Goal: Transaction & Acquisition: Purchase product/service

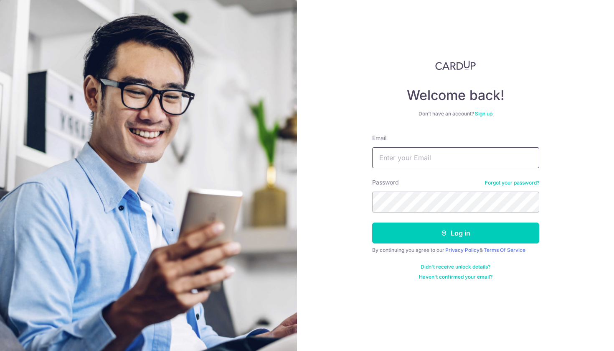
type input "[PERSON_NAME][EMAIL_ADDRESS][PERSON_NAME][DOMAIN_NAME]"
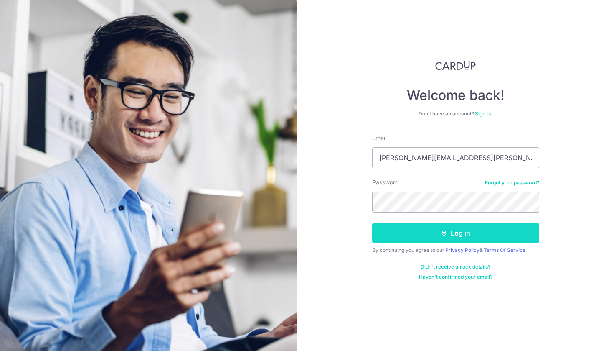
click at [431, 226] on button "Log in" at bounding box center [455, 232] width 167 height 21
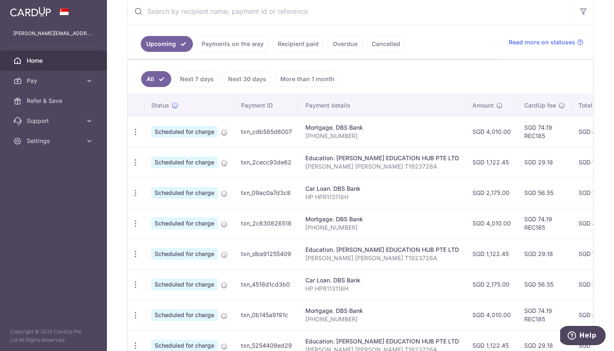
scroll to position [174, 0]
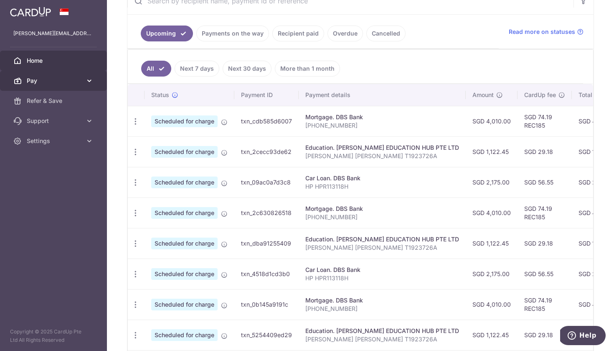
click at [88, 81] on icon at bounding box center [89, 80] width 8 height 8
click at [135, 126] on icon "button" at bounding box center [135, 121] width 9 height 9
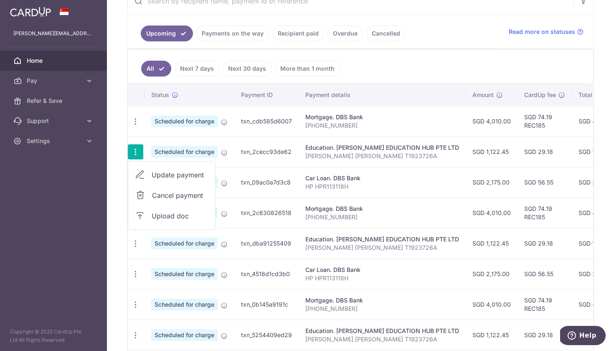
click at [146, 173] on link "Update payment" at bounding box center [171, 175] width 87 height 20
radio input "true"
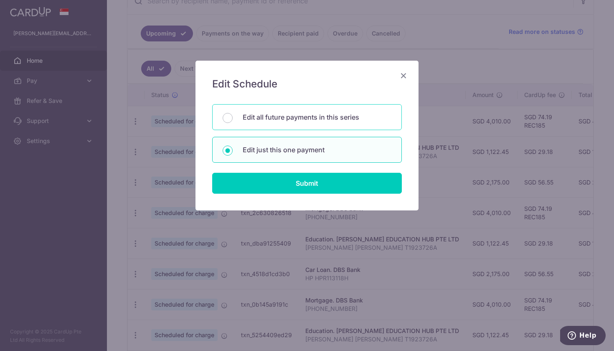
click at [282, 117] on p "Edit all future payments in this series" at bounding box center [317, 117] width 149 height 10
click at [233, 117] on input "Edit all future payments in this series" at bounding box center [228, 118] width 10 height 10
radio input "true"
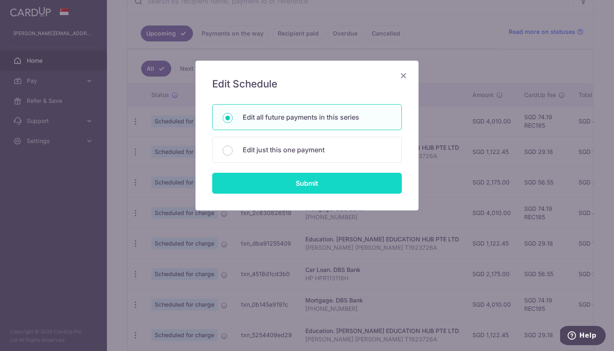
click at [290, 181] on input "Submit" at bounding box center [307, 183] width 190 height 21
radio input "true"
type input "1,122.45"
type input "[PERSON_NAME] [PERSON_NAME] T1923726A"
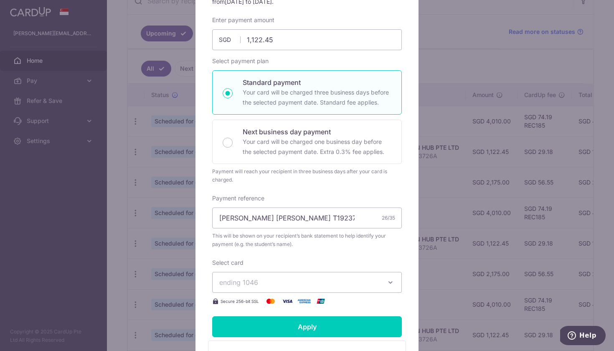
scroll to position [165, 0]
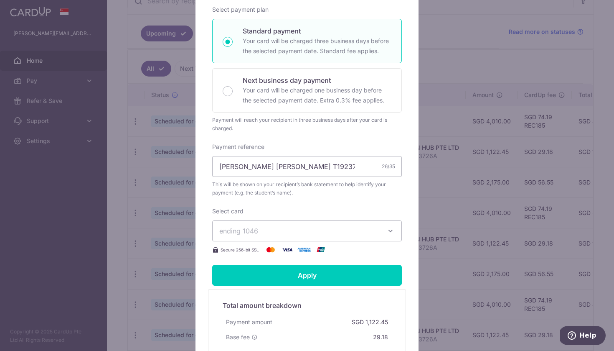
click at [282, 229] on span "ending 1046" at bounding box center [299, 231] width 160 height 10
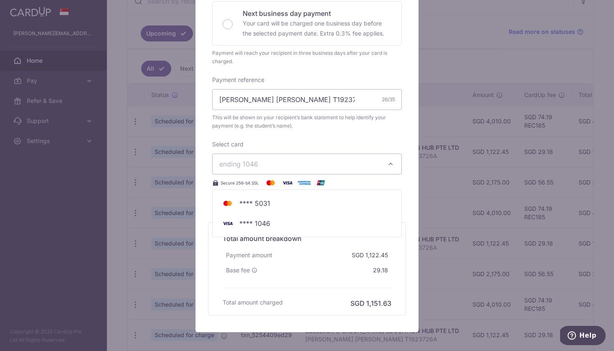
scroll to position [231, 0]
click at [467, 175] on div "Edit payment By clicking apply, you will make changes to all 3 payments to EILE…" at bounding box center [307, 175] width 614 height 351
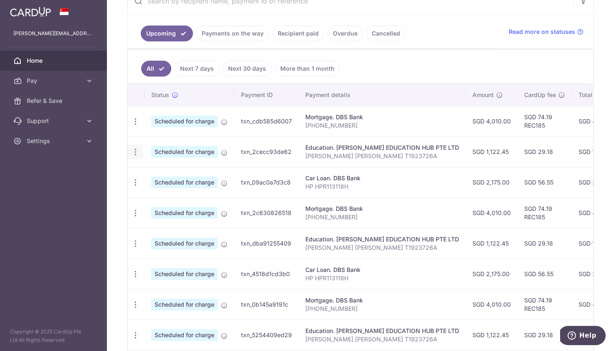
click at [136, 126] on icon "button" at bounding box center [135, 121] width 9 height 9
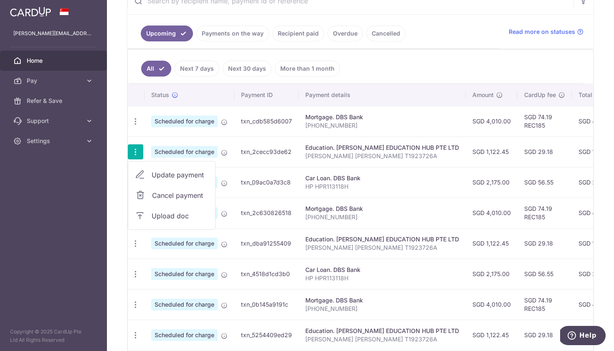
click at [153, 172] on span "Update payment" at bounding box center [180, 175] width 57 height 10
radio input "true"
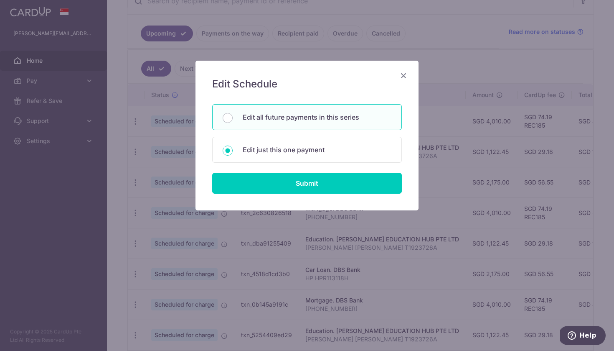
click at [293, 130] on div "Edit all future payments in this series Edit just this one payment" at bounding box center [307, 133] width 190 height 58
click at [293, 127] on div "Edit all future payments in this series" at bounding box center [307, 117] width 190 height 26
radio input "true"
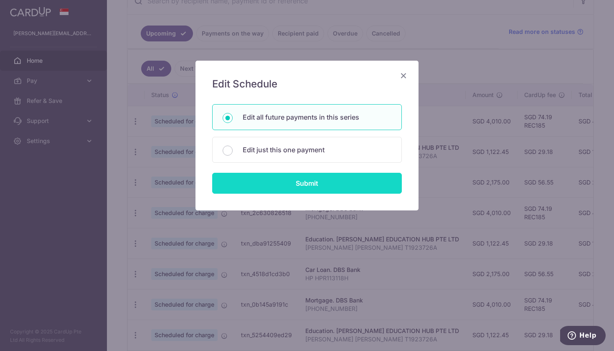
click at [297, 175] on input "Submit" at bounding box center [307, 183] width 190 height 21
radio input "true"
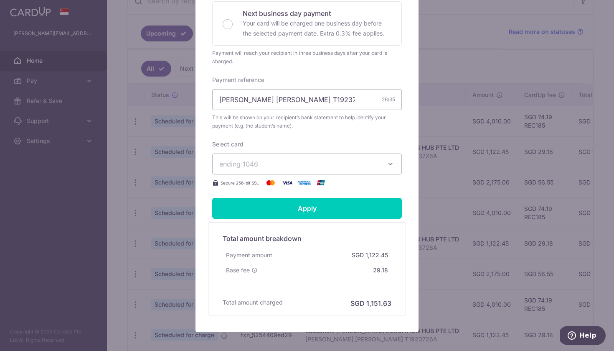
scroll to position [0, 0]
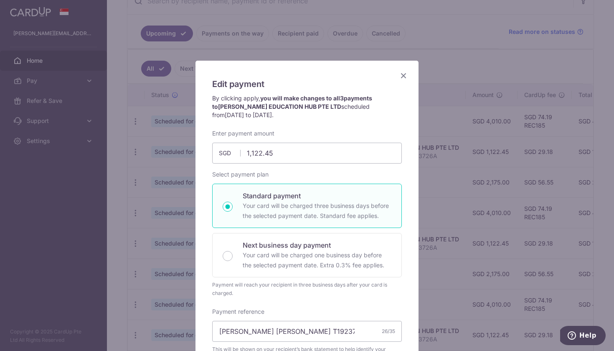
drag, startPoint x: 292, startPoint y: 177, endPoint x: 312, endPoint y: 26, distance: 151.8
click at [292, 163] on div "Enter payment amount 1,122.45 1122.45 SGD To change the payment amount, please …" at bounding box center [307, 274] width 190 height 290
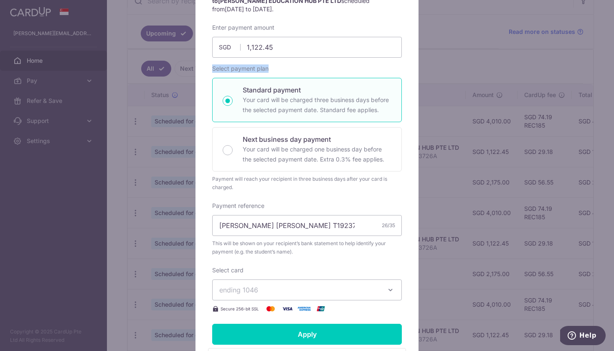
click at [292, 284] on button "ending 1046" at bounding box center [307, 289] width 190 height 21
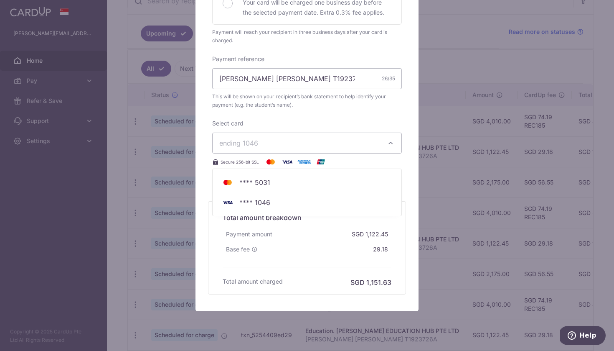
scroll to position [258, 0]
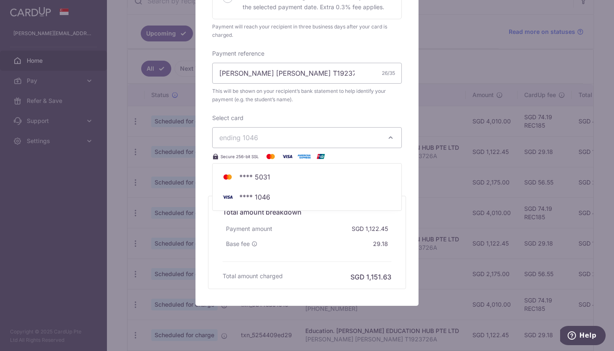
click at [203, 189] on div "Edit payment By clicking apply, you will make changes to all 3 payments to EILE…" at bounding box center [307, 54] width 223 height 503
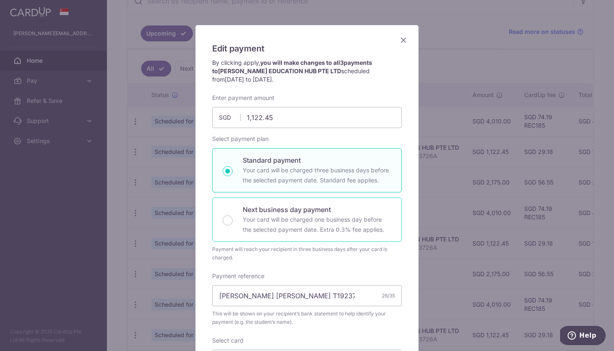
scroll to position [0, 0]
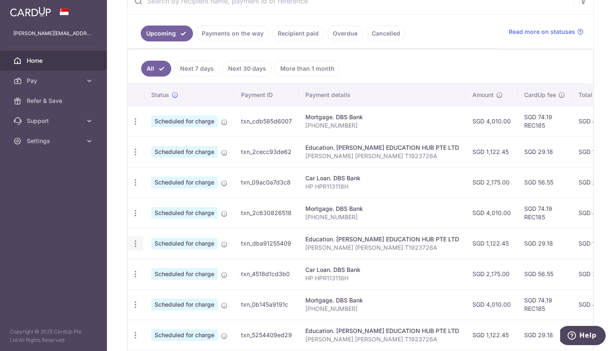
click at [137, 126] on icon "button" at bounding box center [135, 121] width 9 height 9
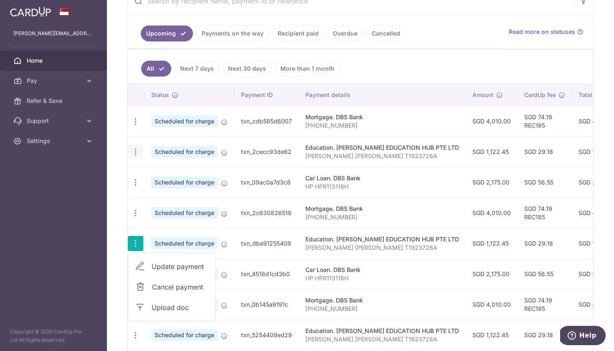
click at [134, 126] on icon "button" at bounding box center [135, 121] width 9 height 9
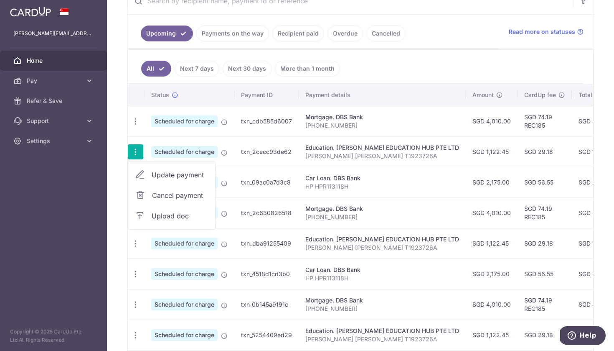
click at [148, 183] on link "Update payment" at bounding box center [171, 175] width 87 height 20
radio input "true"
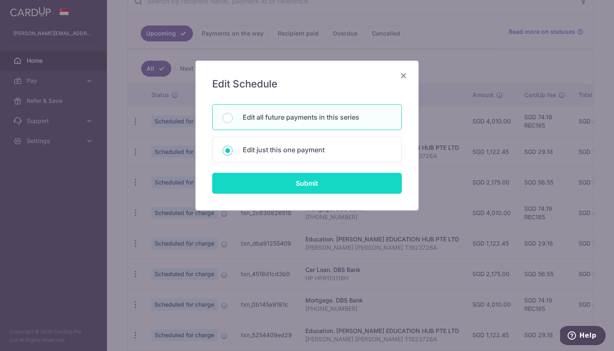
click at [281, 181] on input "Submit" at bounding box center [307, 183] width 190 height 21
radio input "true"
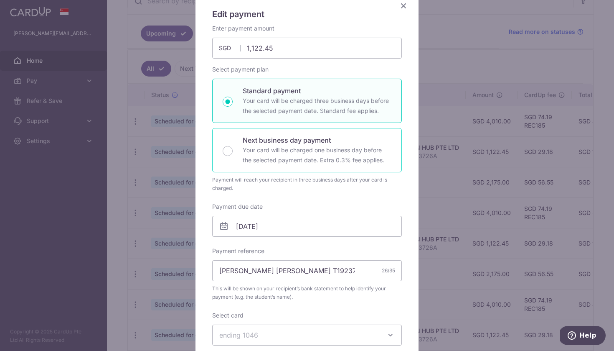
scroll to position [173, 0]
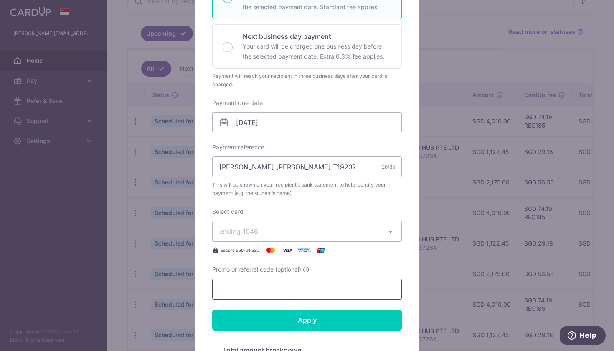
click at [267, 285] on input "Promo or referral code (optional)" at bounding box center [307, 288] width 190 height 21
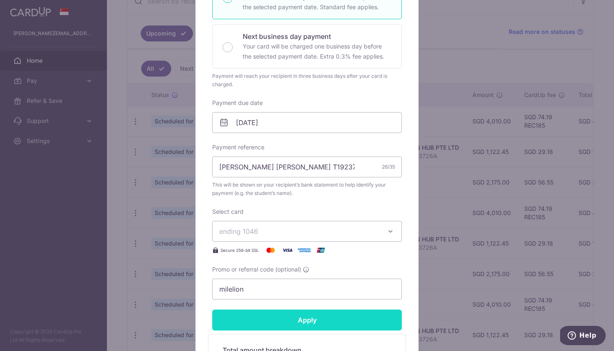
click at [268, 329] on input "Apply" at bounding box center [307, 319] width 190 height 21
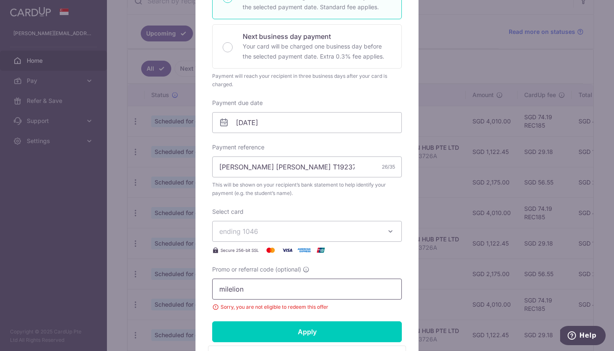
drag, startPoint x: 264, startPoint y: 292, endPoint x: 216, endPoint y: 289, distance: 48.6
click at [216, 290] on input "milelion" at bounding box center [307, 288] width 190 height 21
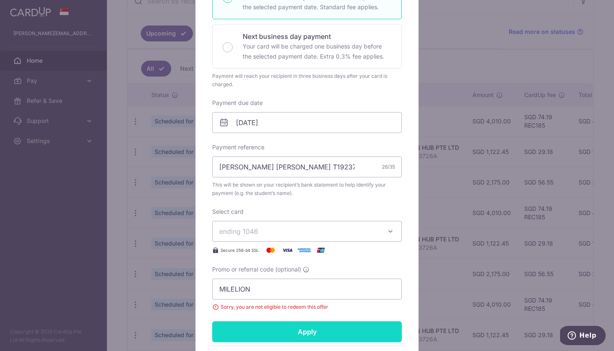
click at [240, 328] on input "Apply" at bounding box center [307, 331] width 190 height 21
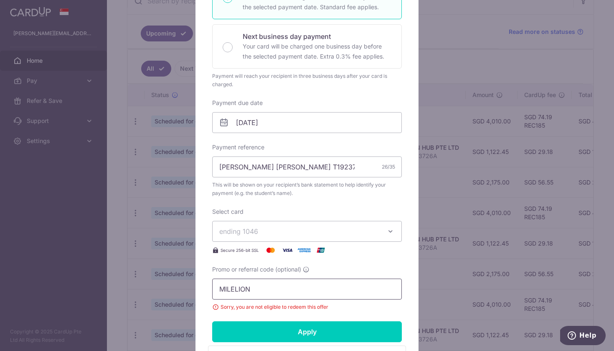
drag, startPoint x: 247, startPoint y: 292, endPoint x: 198, endPoint y: 292, distance: 48.5
click at [198, 292] on div "Edit payment By clicking apply, you will make changes to all 3 payments to EILE…" at bounding box center [307, 171] width 223 height 568
type input "REC185"
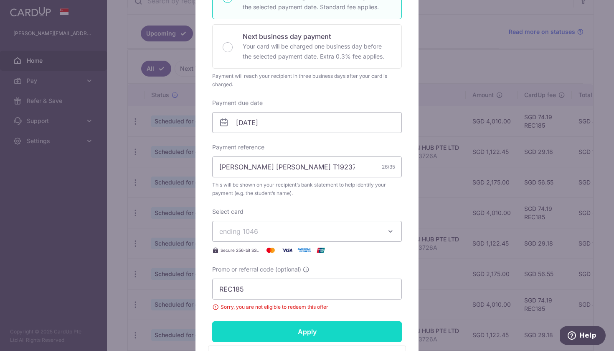
click at [245, 326] on input "Apply" at bounding box center [307, 331] width 190 height 21
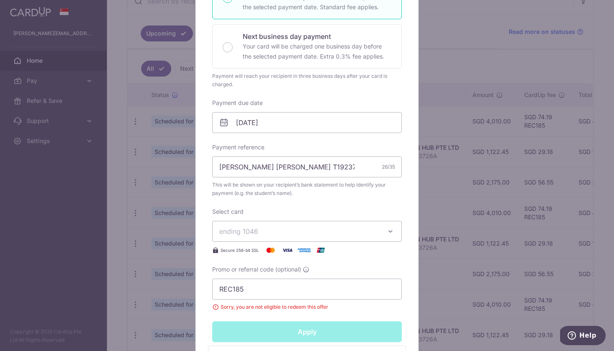
type input "Successfully Applied"
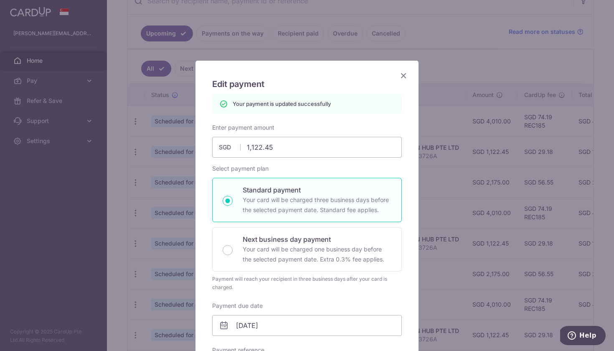
scroll to position [0, 0]
click at [404, 76] on icon "Close" at bounding box center [404, 75] width 10 height 10
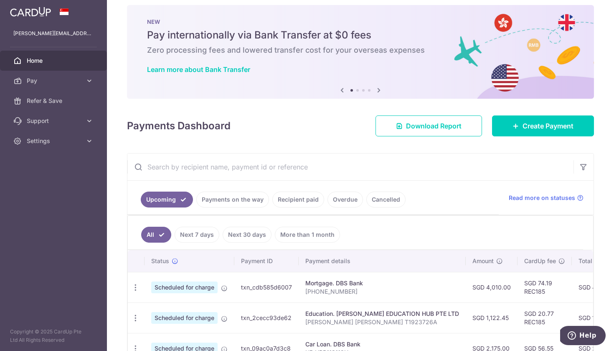
scroll to position [197, 0]
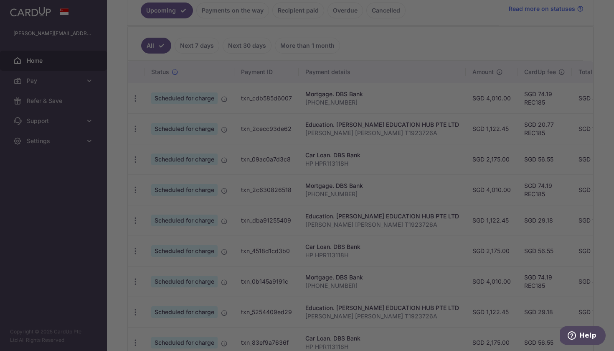
click at [132, 156] on div at bounding box center [310, 177] width 620 height 354
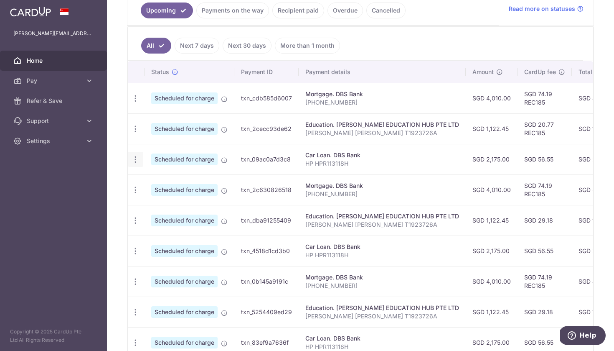
click at [137, 103] on icon "button" at bounding box center [135, 98] width 9 height 9
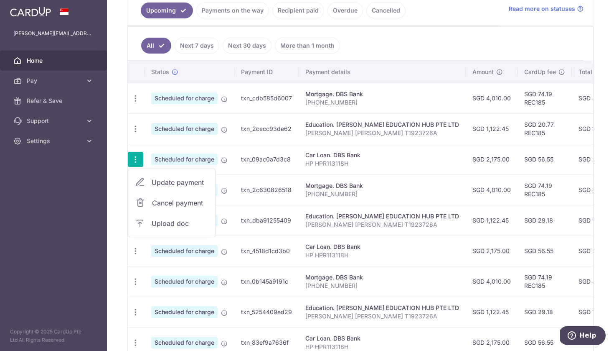
click at [147, 179] on link "Update payment" at bounding box center [171, 182] width 87 height 20
radio input "true"
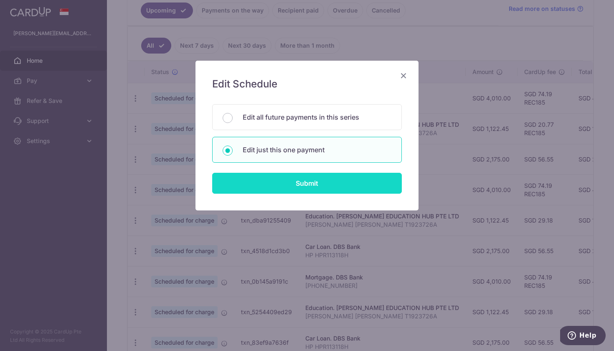
click at [291, 188] on input "Submit" at bounding box center [307, 183] width 190 height 21
radio input "true"
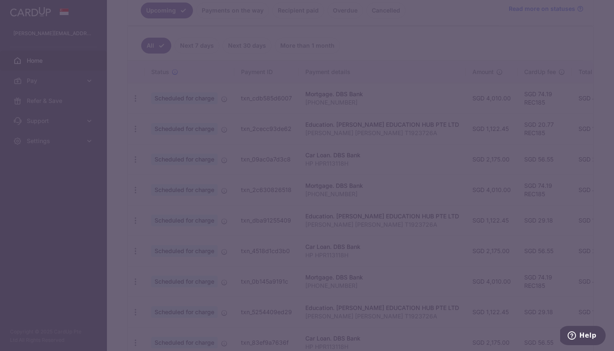
type input "2,175.00"
type input "[DATE]"
type input "HP HPR113118H"
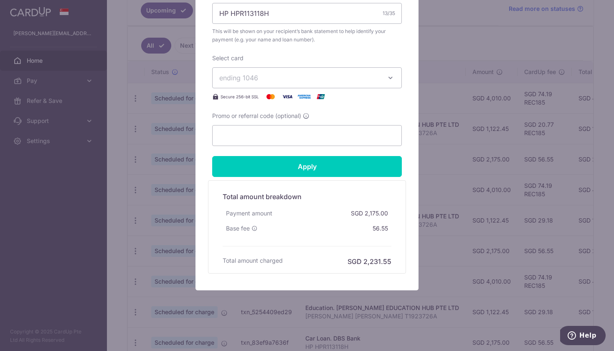
scroll to position [327, 0]
click at [284, 146] on form "By clicking apply, you will make changes to all payments to DBS Bank scheduled …" at bounding box center [307, 20] width 190 height 506
click at [285, 142] on input "Promo or referral code (optional)" at bounding box center [307, 135] width 190 height 21
paste input "R"
click at [298, 138] on input "Promo or referral code (optional)" at bounding box center [307, 135] width 190 height 21
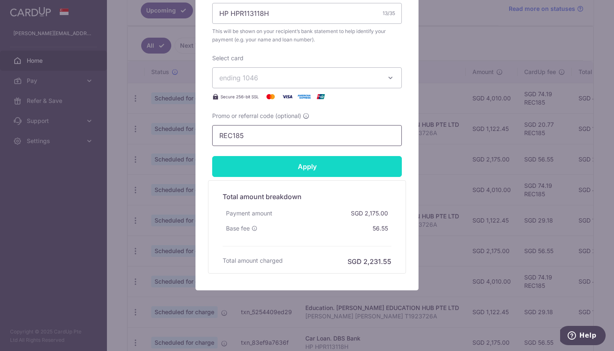
type input "REC185"
click at [302, 169] on input "Apply" at bounding box center [307, 166] width 190 height 21
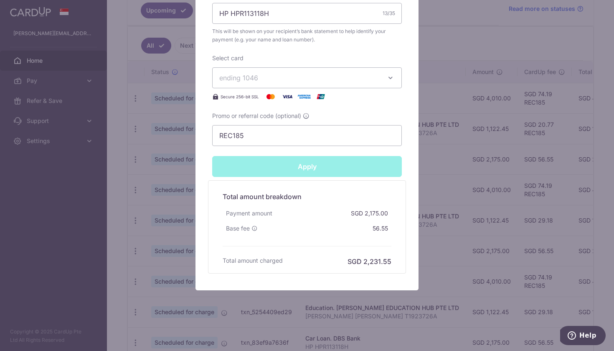
type input "Successfully Applied"
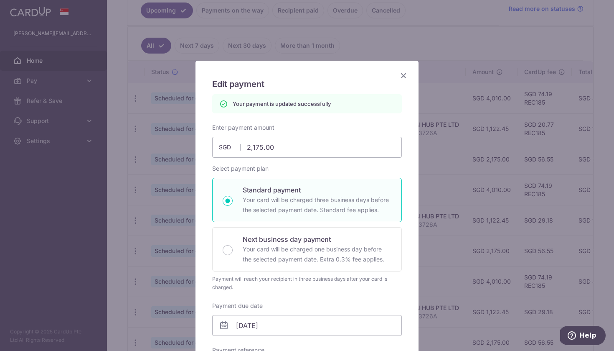
scroll to position [0, 0]
click at [401, 74] on icon "Close" at bounding box center [404, 75] width 10 height 10
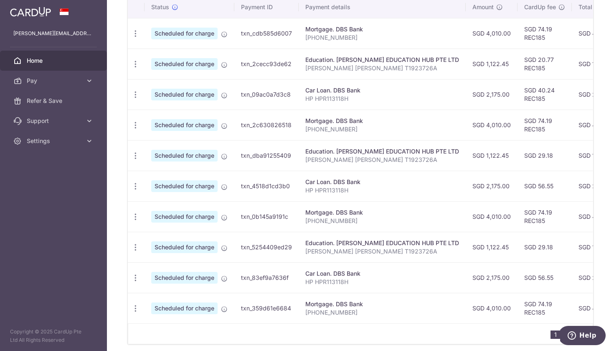
scroll to position [269, 0]
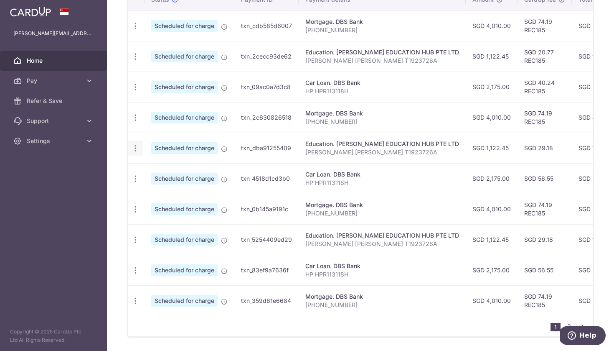
click at [137, 30] on icon "button" at bounding box center [135, 26] width 9 height 9
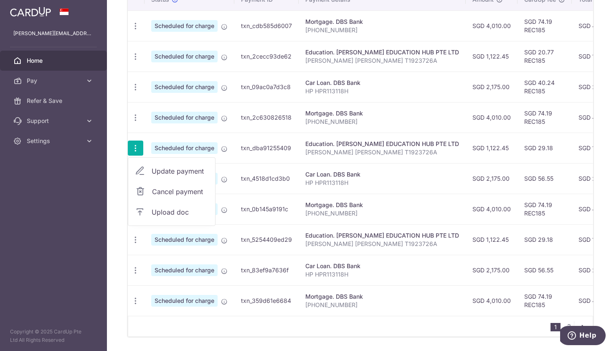
click at [161, 168] on span "Update payment" at bounding box center [180, 171] width 57 height 10
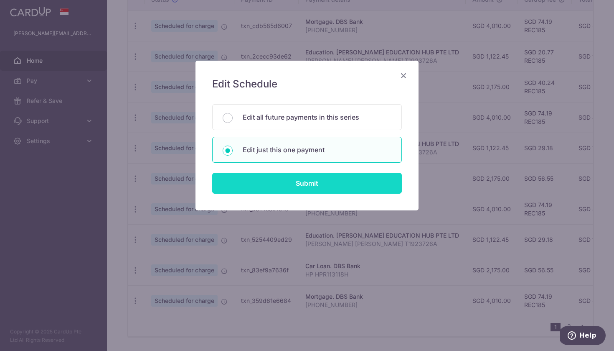
click at [301, 188] on input "Submit" at bounding box center [307, 183] width 190 height 21
radio input "true"
type input "1,122.45"
type input "05/10/2025"
type input "PANG ZI YU AVERY T1923726A"
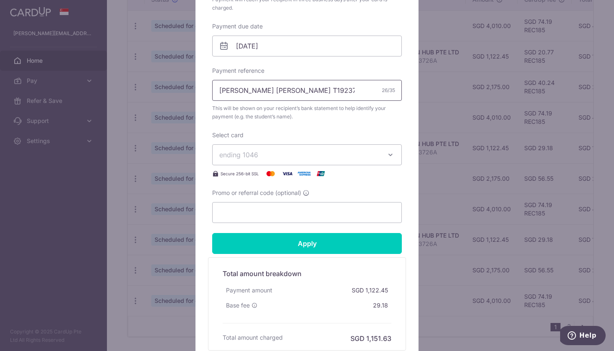
scroll to position [327, 0]
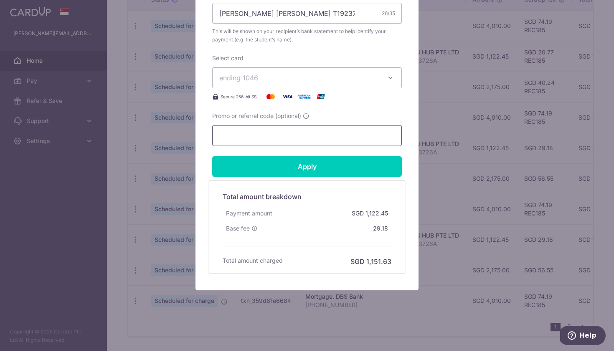
click at [288, 136] on input "Promo or referral code (optional)" at bounding box center [307, 135] width 190 height 21
paste input "REC185"
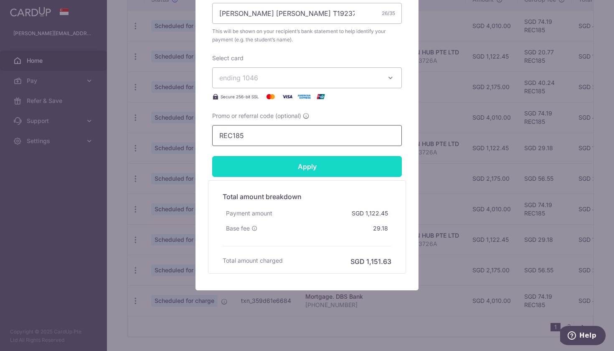
type input "REC185"
click at [289, 165] on input "Apply" at bounding box center [307, 166] width 190 height 21
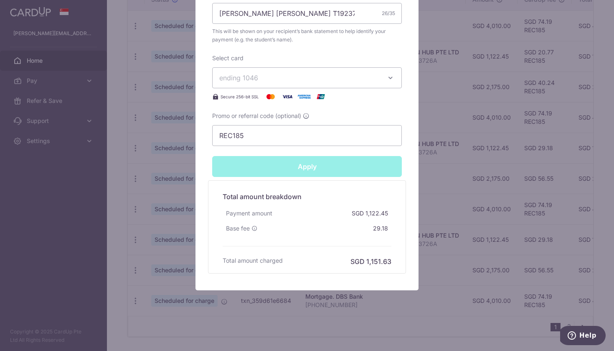
type input "Successfully Applied"
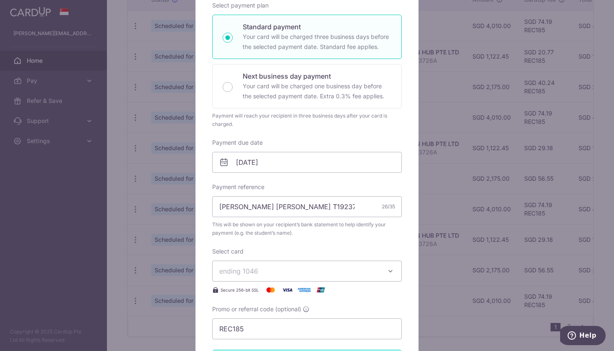
scroll to position [22, 0]
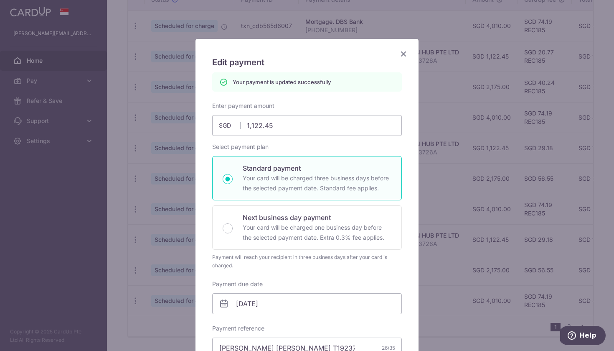
click at [403, 53] on icon "Close" at bounding box center [404, 53] width 10 height 10
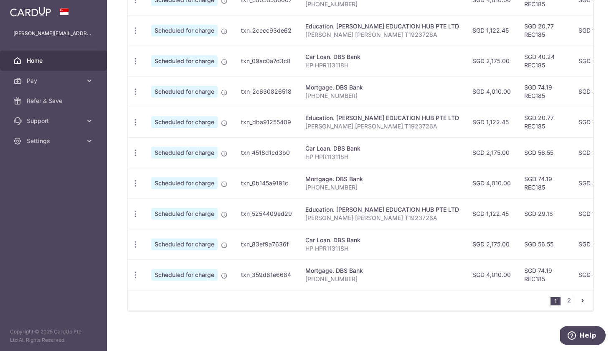
scroll to position [298, 0]
click at [136, 5] on icon "button" at bounding box center [135, 0] width 9 height 9
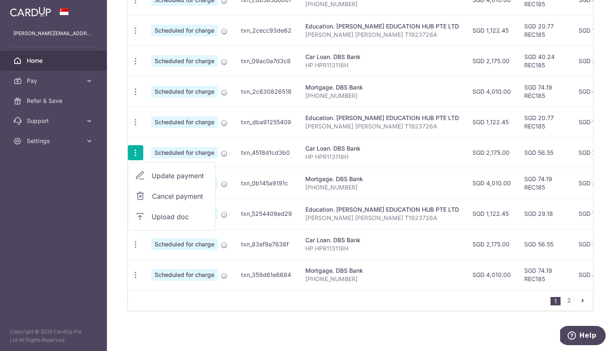
click at [189, 175] on span "Update payment" at bounding box center [180, 175] width 57 height 10
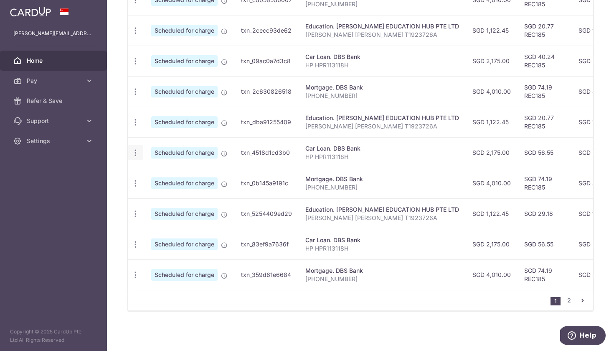
radio input "true"
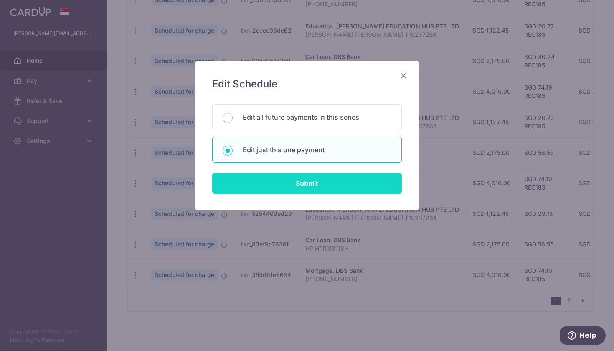
click at [311, 189] on input "Submit" at bounding box center [307, 183] width 190 height 21
radio input "true"
type input "2,175.00"
type input "05/10/2025"
type input "HP HPR113118H"
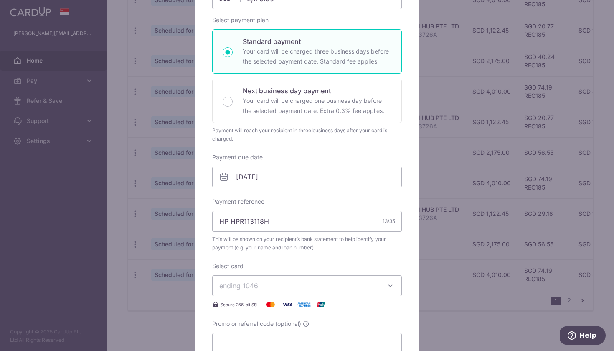
scroll to position [149, 0]
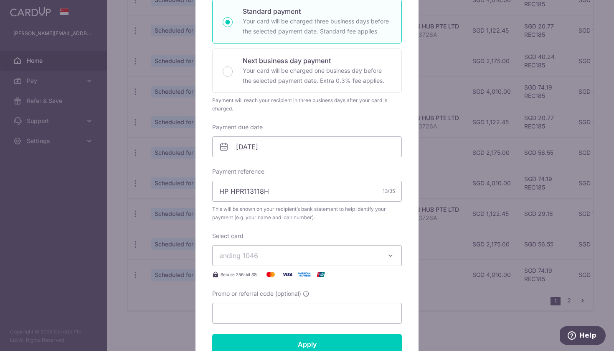
click at [290, 297] on span "Promo or referral code (optional)" at bounding box center [256, 293] width 89 height 8
click at [290, 302] on input "Promo or referral code (optional)" at bounding box center [307, 312] width 190 height 21
click at [290, 306] on input "Promo or referral code (optional)" at bounding box center [307, 312] width 190 height 21
paste input "REC185"
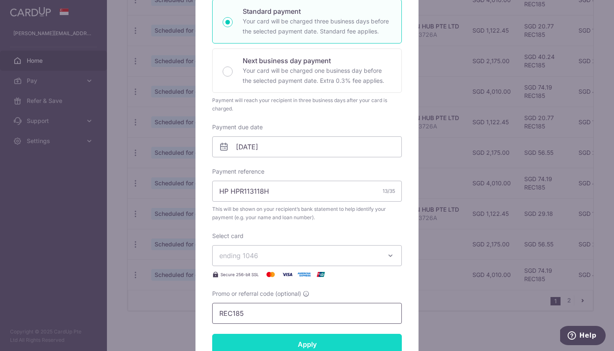
type input "REC185"
click at [296, 337] on input "Apply" at bounding box center [307, 343] width 190 height 21
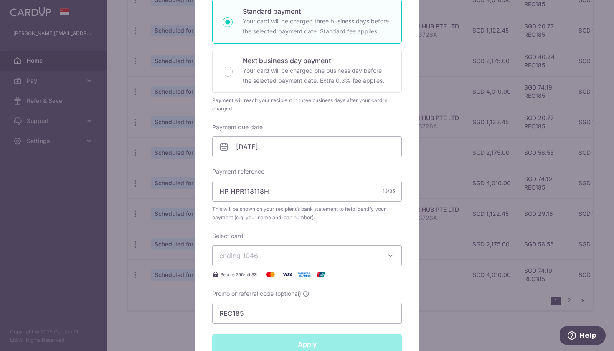
type input "Successfully Applied"
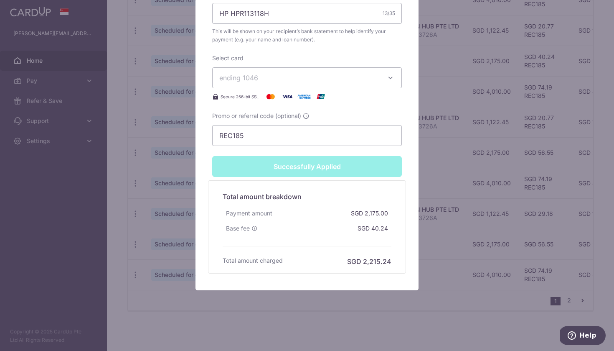
click at [449, 171] on div "Edit payment By clicking apply, you will make changes to all payments to DBS Ba…" at bounding box center [307, 175] width 614 height 351
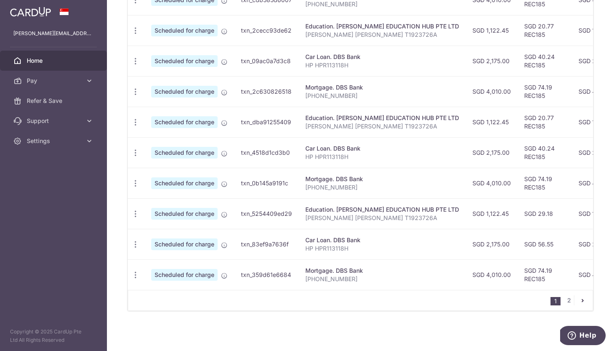
scroll to position [298, 0]
click at [132, 5] on icon "button" at bounding box center [135, 0] width 9 height 9
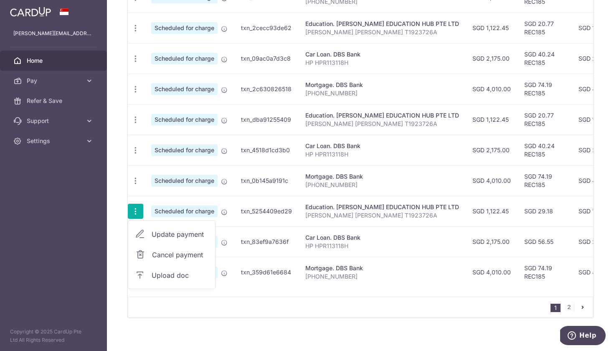
click at [171, 236] on span "Update payment" at bounding box center [180, 234] width 57 height 10
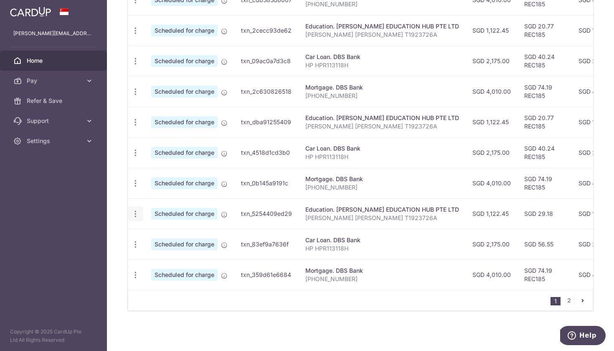
radio input "true"
type input "1,122.45"
type input "[DATE]"
type input "[PERSON_NAME] [PERSON_NAME] T1923726A"
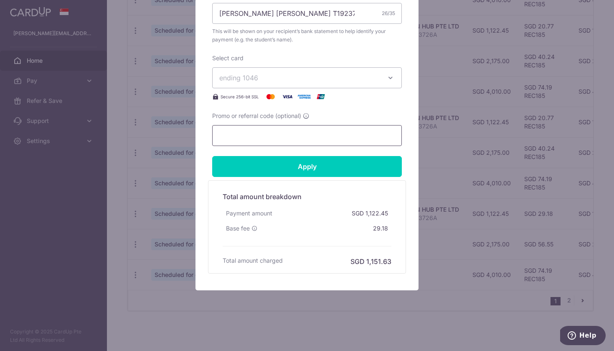
scroll to position [327, 0]
click at [304, 132] on input "Promo or referral code (optional)" at bounding box center [307, 135] width 190 height 21
paste input "REC185"
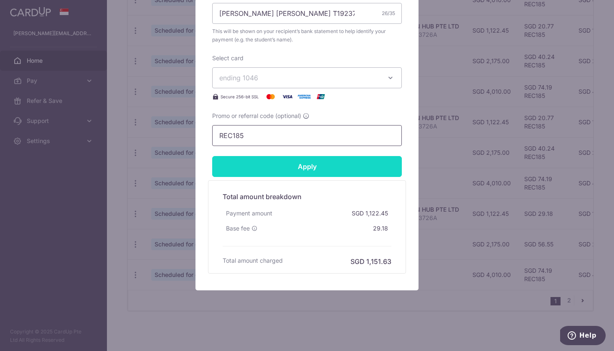
type input "REC185"
click at [306, 163] on input "Apply" at bounding box center [307, 166] width 190 height 21
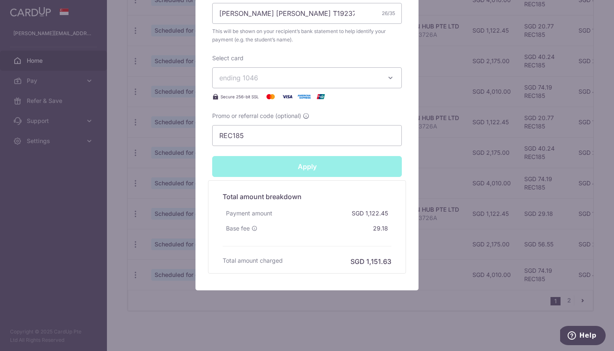
type input "Successfully Applied"
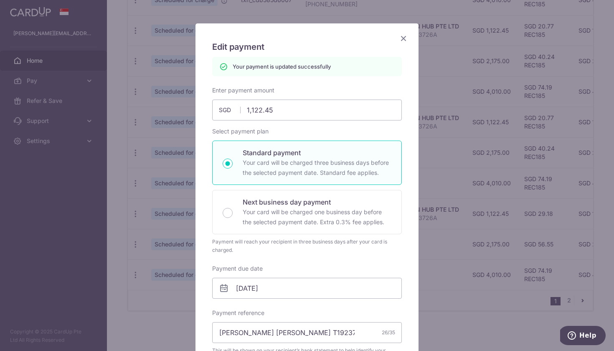
scroll to position [20, 0]
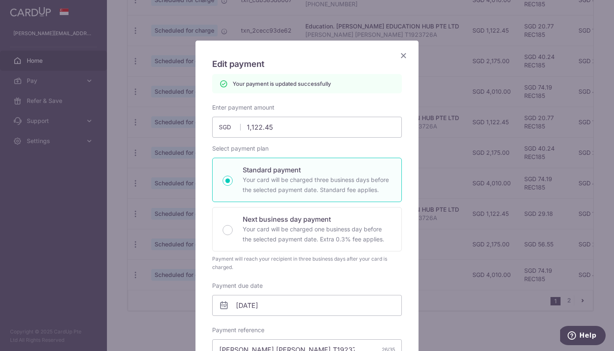
click at [404, 57] on icon "Close" at bounding box center [404, 55] width 10 height 10
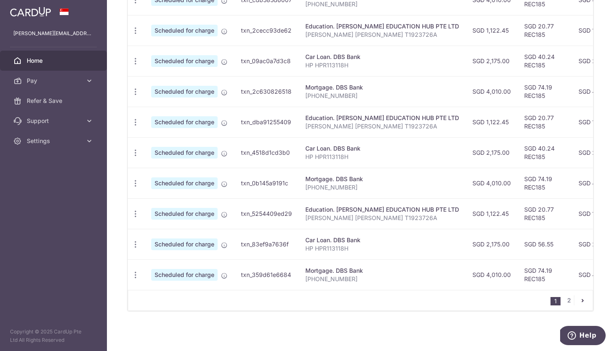
scroll to position [298, 0]
click at [140, 240] on div "Update payment Cancel payment Upload doc" at bounding box center [135, 243] width 15 height 15
click at [134, 5] on icon "button" at bounding box center [135, 0] width 9 height 9
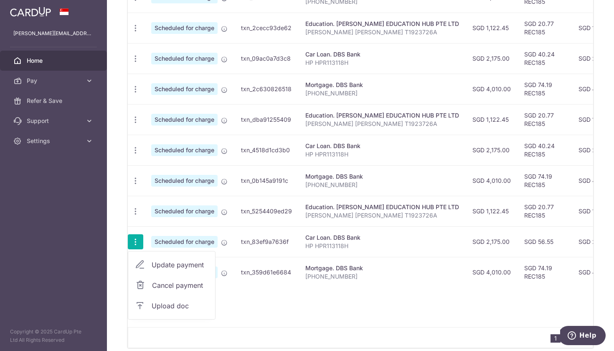
click at [170, 268] on span "Update payment" at bounding box center [180, 264] width 57 height 10
radio input "true"
type input "2,175.00"
type input "[DATE]"
type input "HP HPR113118H"
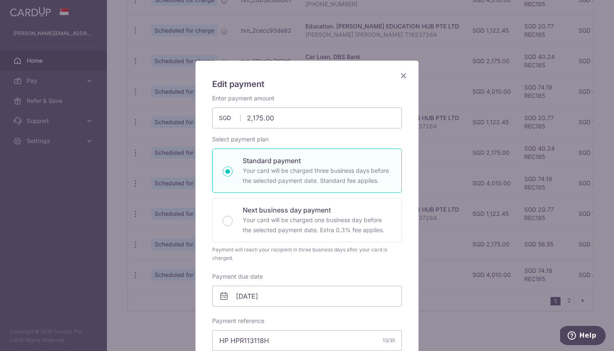
scroll to position [256, 0]
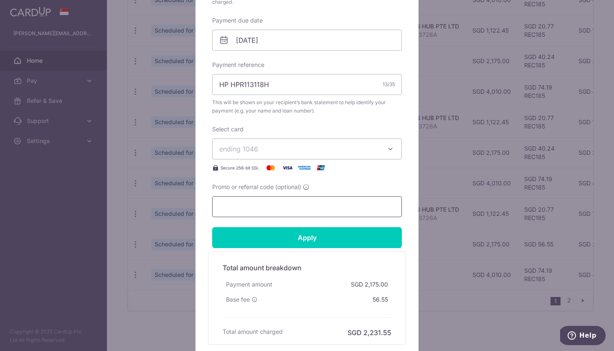
click at [259, 200] on input "Promo or referral code (optional)" at bounding box center [307, 206] width 190 height 21
paste input "REC185"
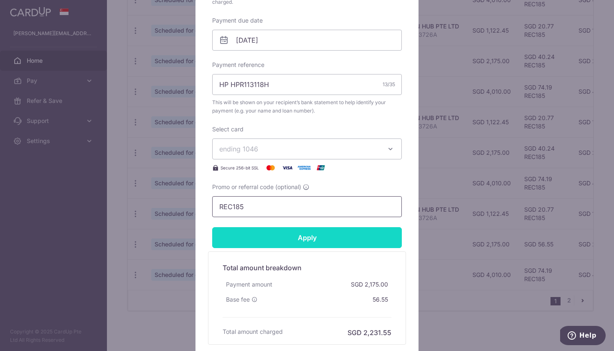
type input "REC185"
click at [281, 236] on input "Apply" at bounding box center [307, 237] width 190 height 21
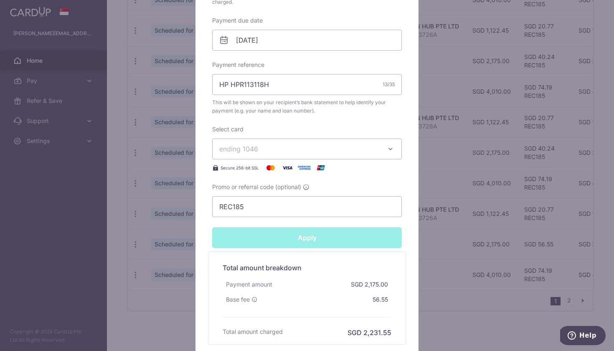
type input "Successfully Applied"
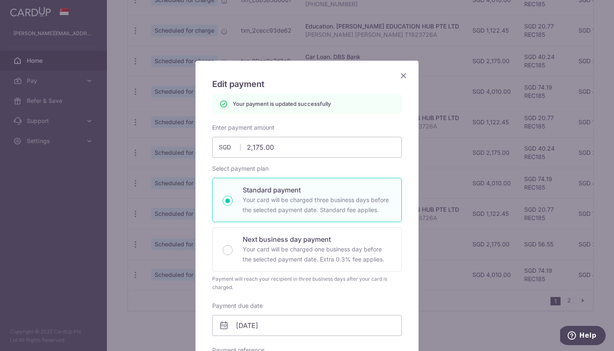
scroll to position [0, 0]
click at [404, 76] on icon "Close" at bounding box center [404, 75] width 10 height 10
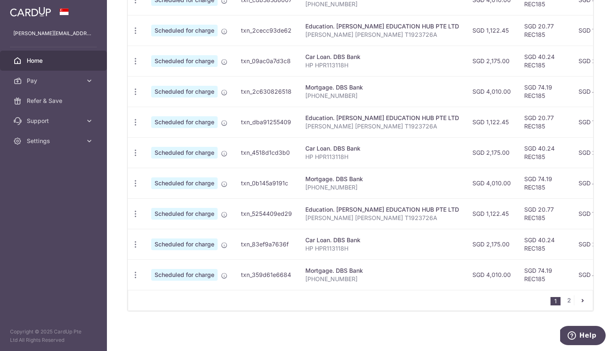
scroll to position [298, 0]
click at [566, 298] on link "2" at bounding box center [569, 300] width 10 height 10
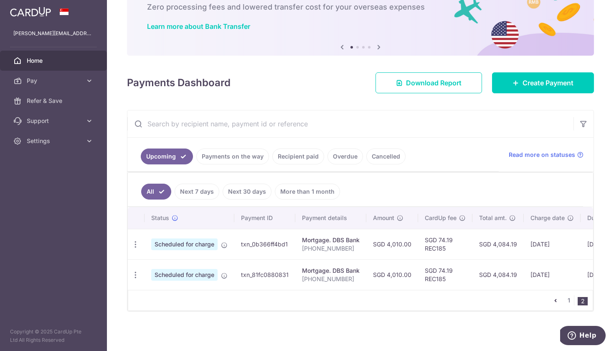
scroll to position [51, 0]
click at [133, 248] on icon "button" at bounding box center [135, 244] width 9 height 9
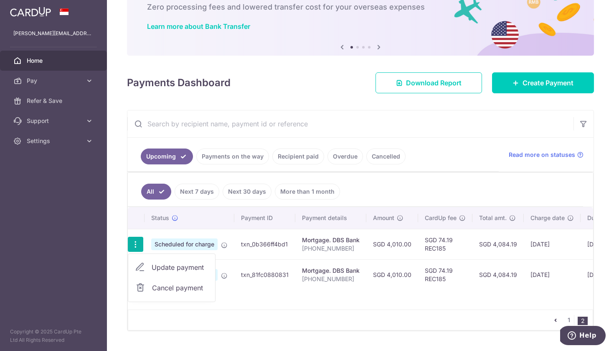
click at [161, 262] on link "Update payment" at bounding box center [171, 267] width 87 height 20
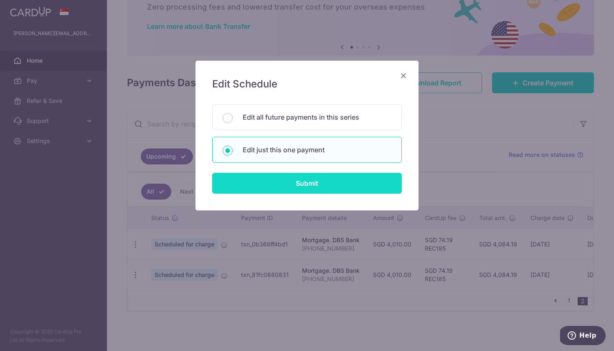
click at [287, 180] on input "Submit" at bounding box center [307, 183] width 190 height 21
radio input "true"
type input "4,010.00"
type input "[DATE]"
type input "[PHONE_NUMBER]"
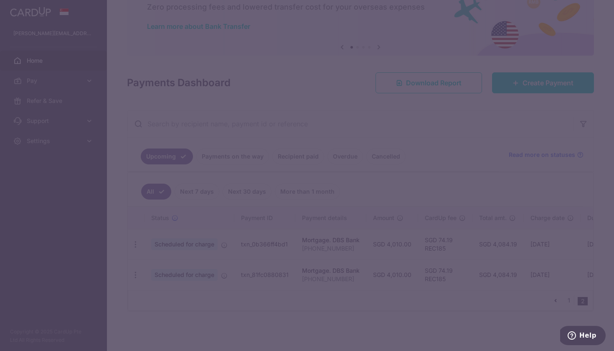
type input "REC185"
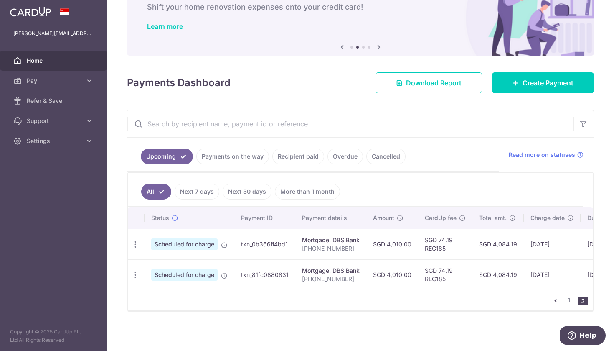
scroll to position [54, 0]
click at [567, 295] on link "1" at bounding box center [569, 300] width 10 height 10
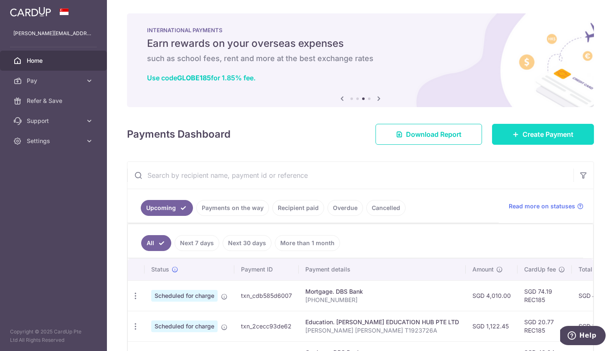
scroll to position [-1, 0]
click at [533, 128] on link "Create Payment" at bounding box center [543, 134] width 102 height 21
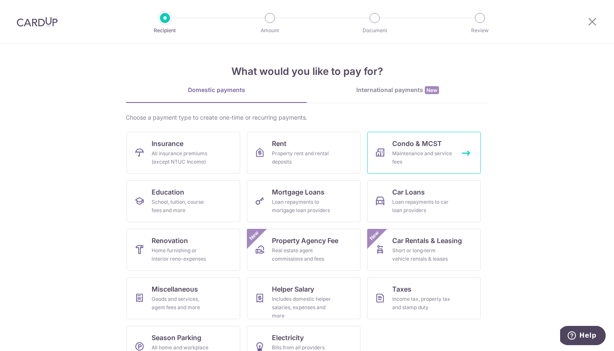
click at [386, 152] on link "Condo & MCST Maintenance and service fees" at bounding box center [424, 153] width 114 height 42
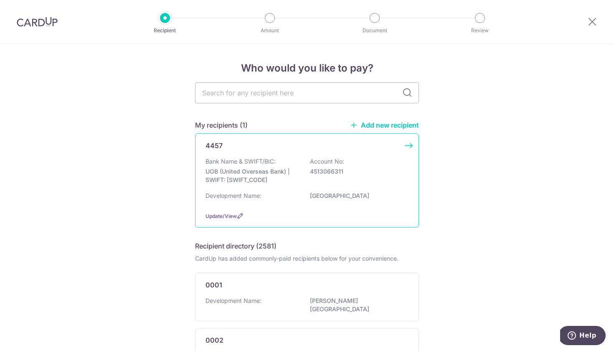
click at [400, 145] on div "4457" at bounding box center [307, 145] width 203 height 10
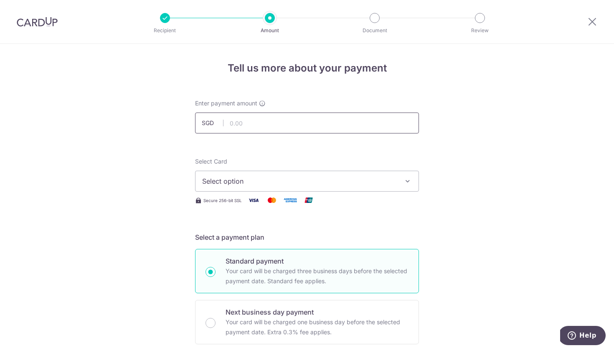
click at [344, 125] on input "text" at bounding box center [307, 122] width 224 height 21
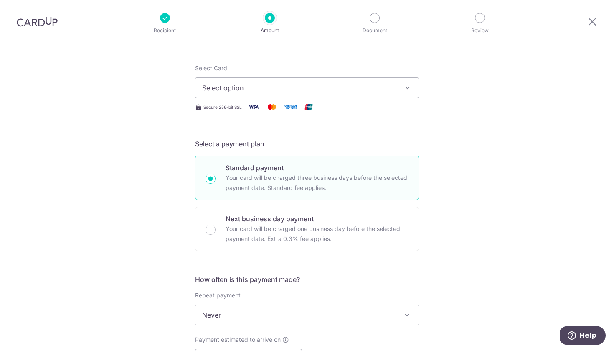
click at [263, 78] on button "Select option" at bounding box center [307, 87] width 224 height 21
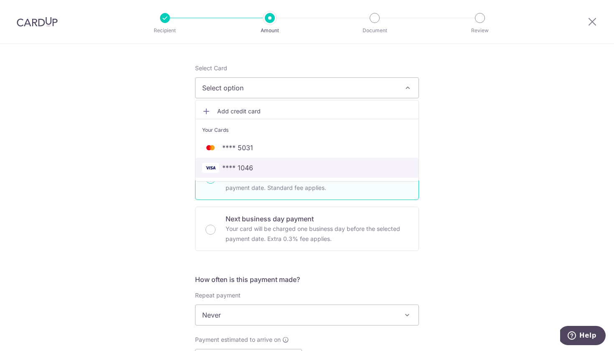
click at [262, 165] on span "**** 1046" at bounding box center [307, 168] width 210 height 10
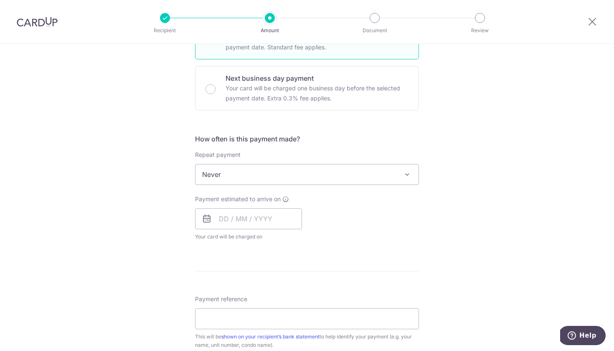
scroll to position [248, 0]
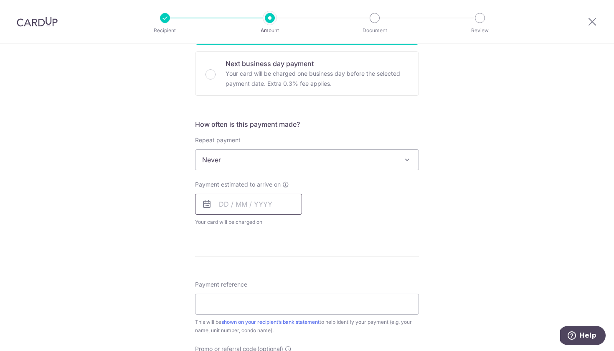
click at [274, 206] on input "text" at bounding box center [248, 203] width 107 height 21
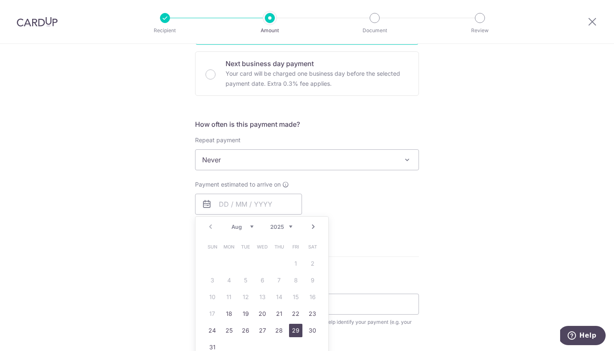
click at [290, 328] on link "29" at bounding box center [295, 329] width 13 height 13
type input "29/08/2025"
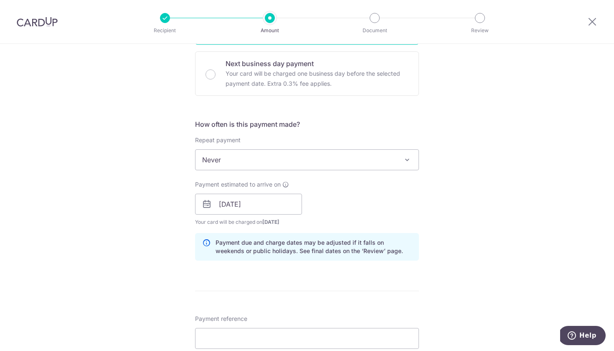
click at [290, 164] on span "Never" at bounding box center [307, 160] width 223 height 20
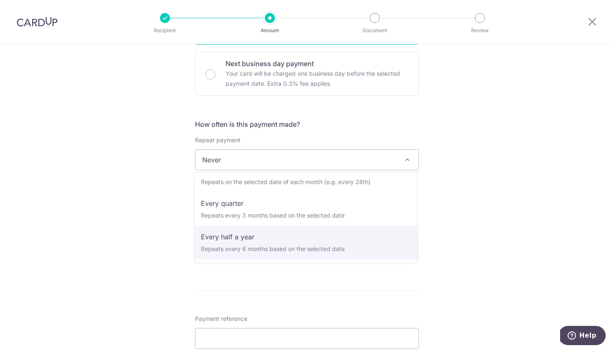
scroll to position [84, 0]
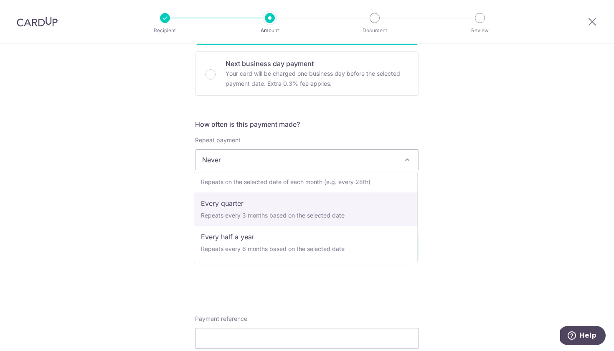
select select "4"
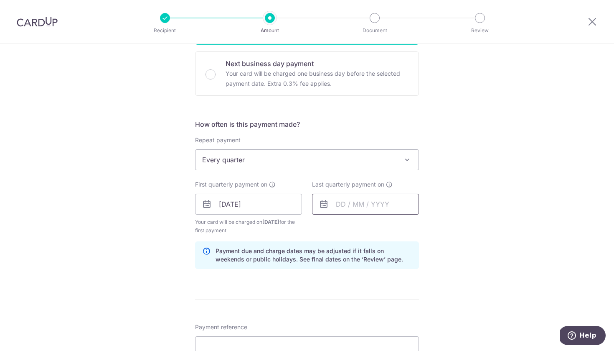
click at [352, 202] on input "text" at bounding box center [365, 203] width 107 height 21
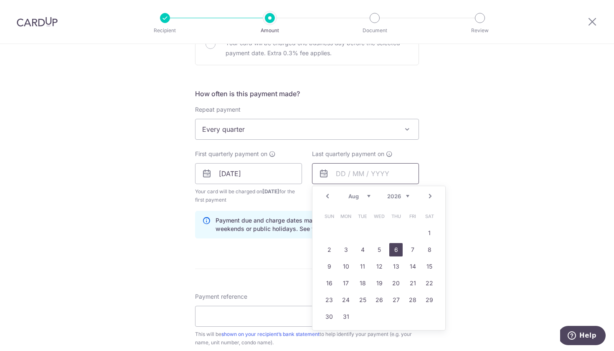
scroll to position [280, 0]
click at [407, 295] on link "28" at bounding box center [412, 298] width 13 height 13
type input "[DATE]"
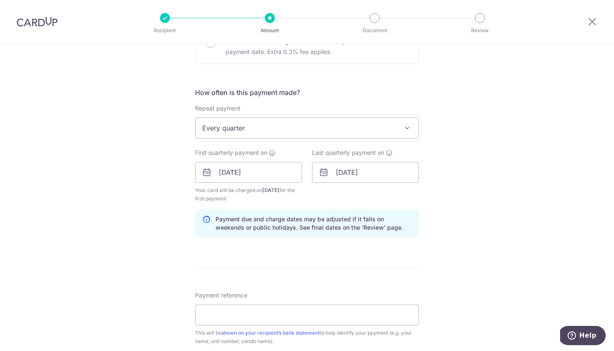
click at [434, 214] on div "Tell us more about your payment Enter payment amount SGD Select Card **** 1046 …" at bounding box center [307, 163] width 614 height 798
click at [273, 178] on input "29/08/2025" at bounding box center [248, 172] width 107 height 21
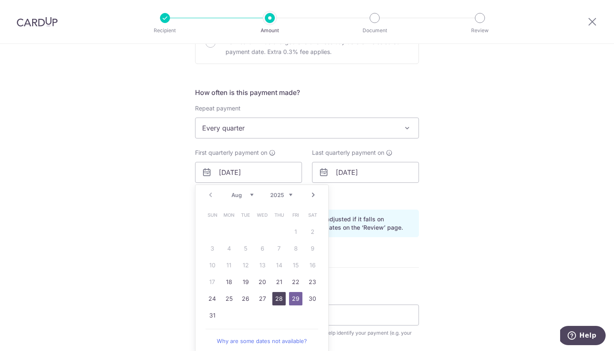
click at [278, 301] on link "28" at bounding box center [278, 298] width 13 height 13
type input "[DATE]"
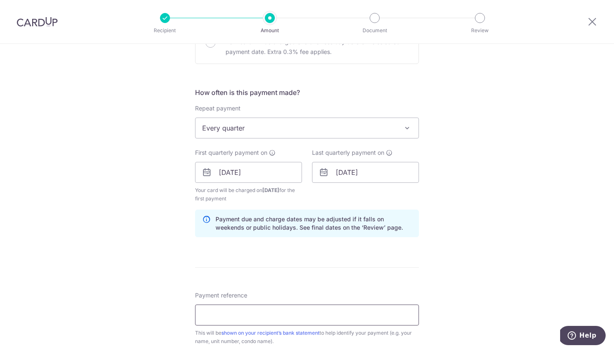
click at [279, 312] on input "Payment reference" at bounding box center [307, 314] width 224 height 21
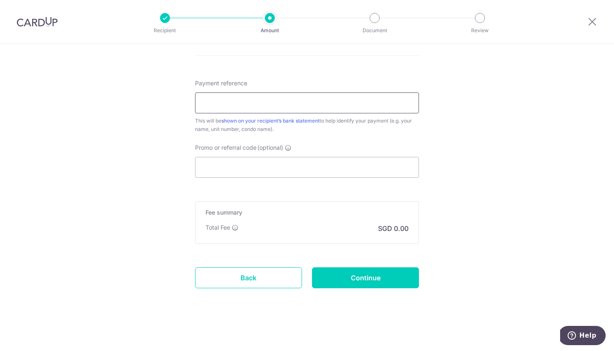
scroll to position [492, 0]
click at [285, 161] on input "Promo or referral code (optional)" at bounding box center [307, 167] width 224 height 21
paste input "REC185"
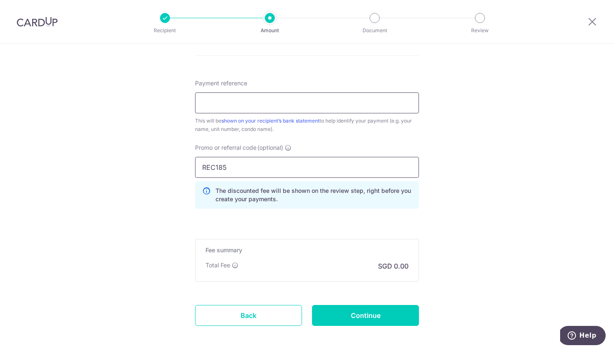
type input "REC185"
click at [285, 105] on input "Payment reference" at bounding box center [307, 102] width 224 height 21
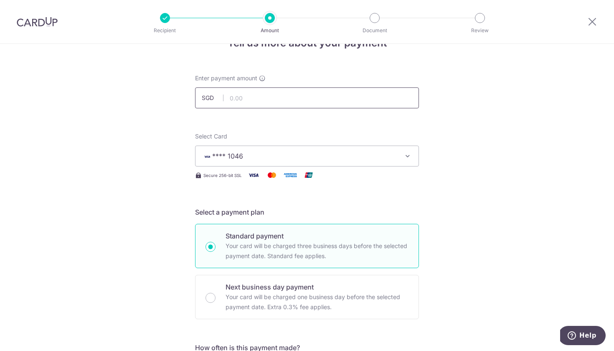
scroll to position [0, 0]
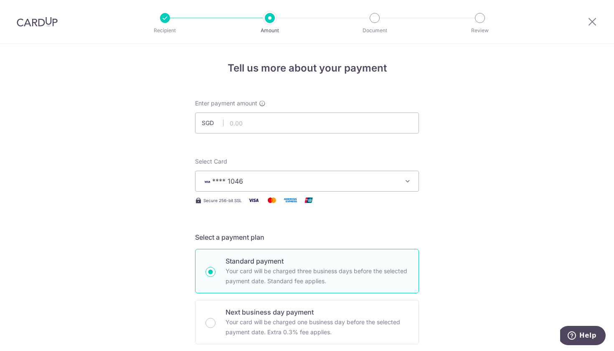
click at [284, 128] on input "text" at bounding box center [307, 122] width 224 height 21
type input "1,187.01"
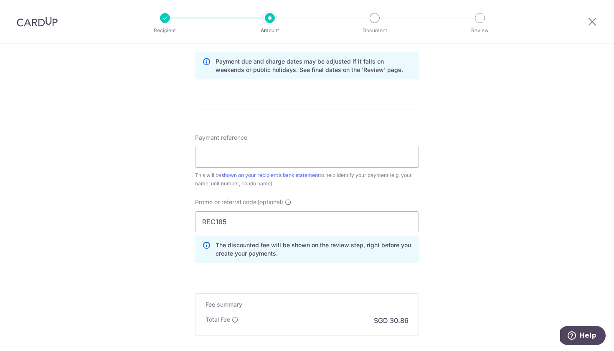
scroll to position [529, 0]
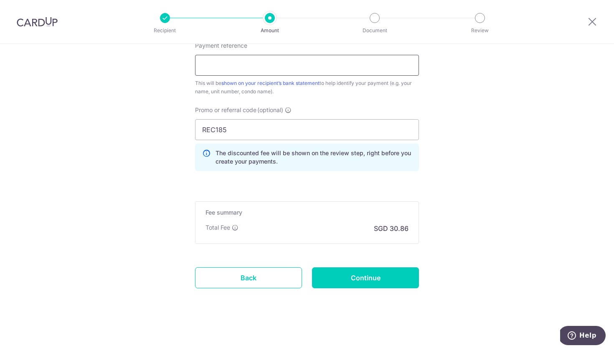
click at [239, 67] on input "Payment reference" at bounding box center [307, 65] width 224 height 21
type input "301002WF"
click at [330, 274] on input "Continue" at bounding box center [365, 277] width 107 height 21
type input "Create Schedule"
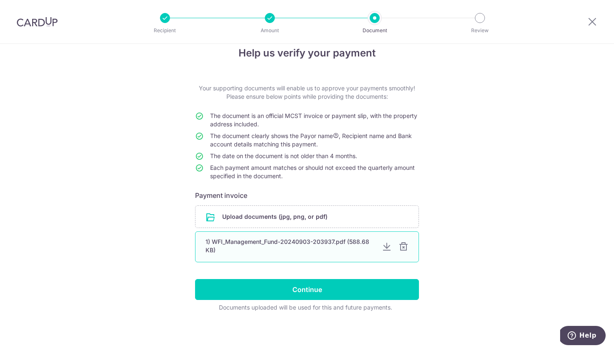
scroll to position [14, 0]
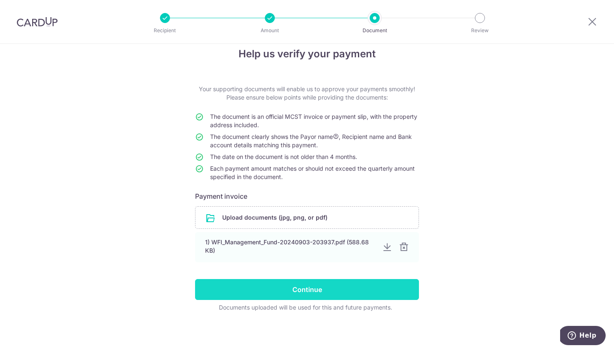
click at [368, 287] on input "Continue" at bounding box center [307, 289] width 224 height 21
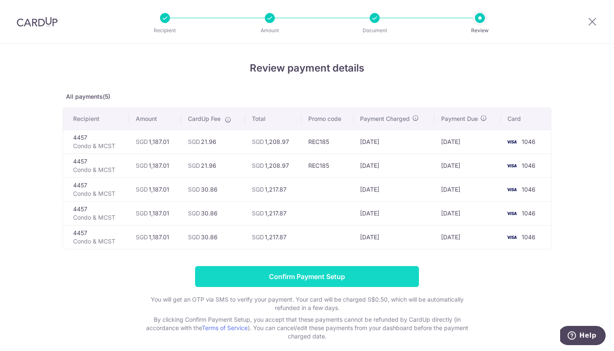
click at [320, 268] on input "Confirm Payment Setup" at bounding box center [307, 276] width 224 height 21
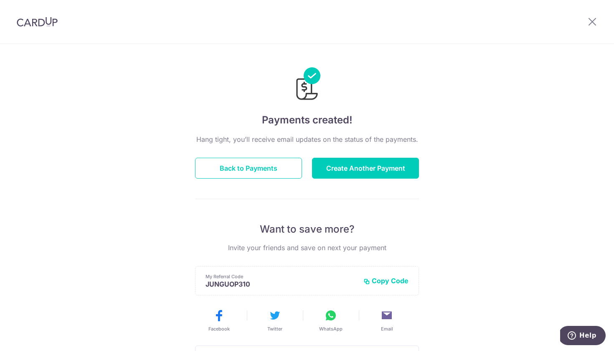
click at [61, 28] on div at bounding box center [37, 21] width 74 height 43
click at [54, 27] on div at bounding box center [37, 21] width 74 height 43
click at [226, 165] on button "Back to Payments" at bounding box center [248, 167] width 107 height 21
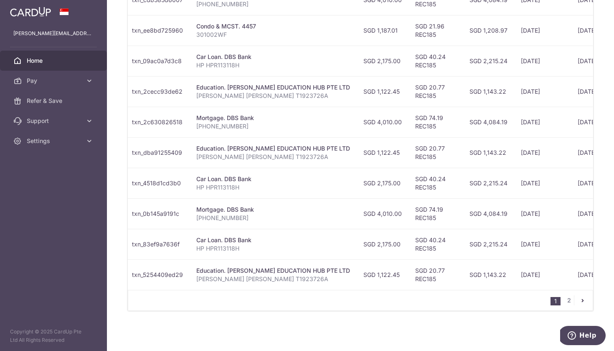
scroll to position [298, 0]
click at [564, 299] on link "2" at bounding box center [569, 300] width 10 height 10
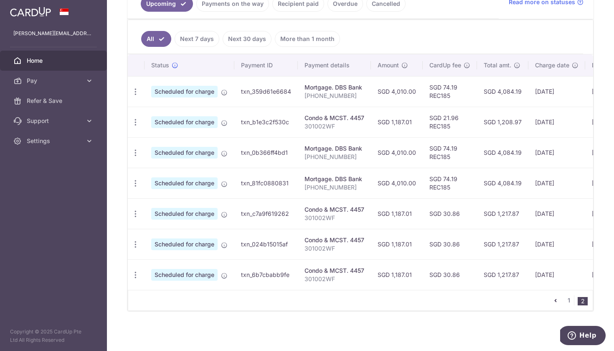
scroll to position [0, 1]
click at [566, 305] on link "1" at bounding box center [569, 300] width 10 height 10
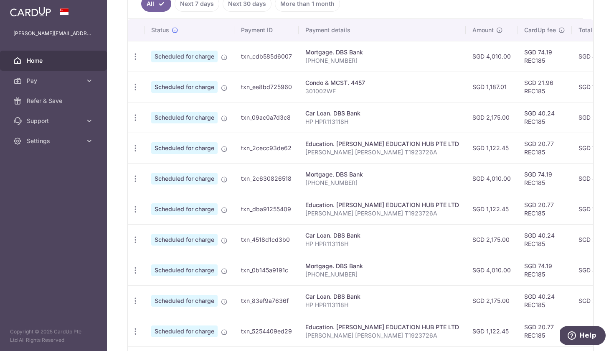
scroll to position [217, 0]
